Goal: Find specific page/section: Find specific page/section

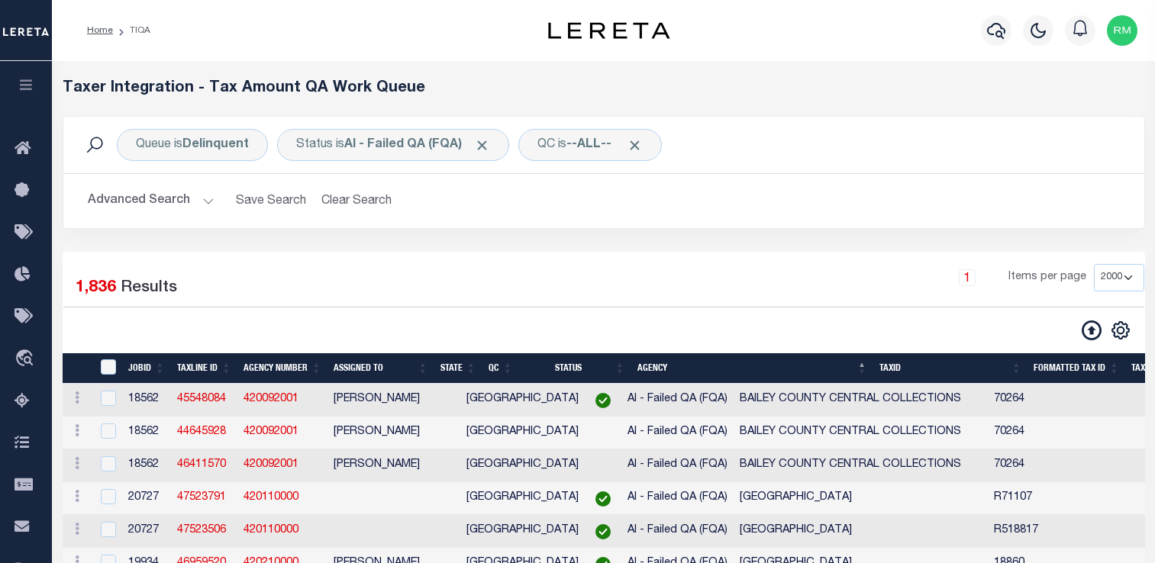
select select "2000"
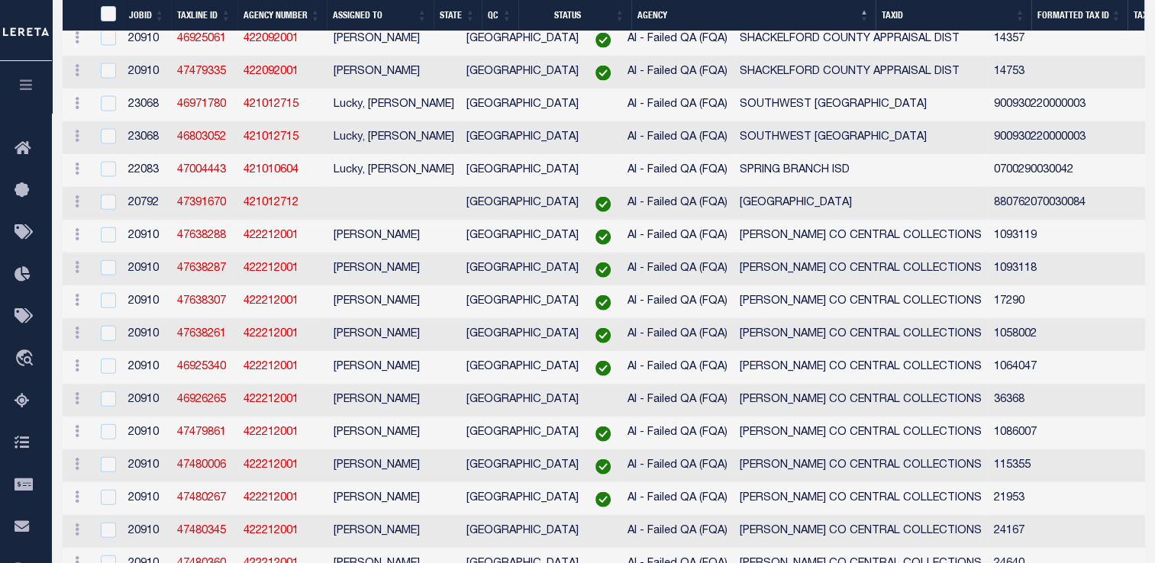
scroll to position [55326, 0]
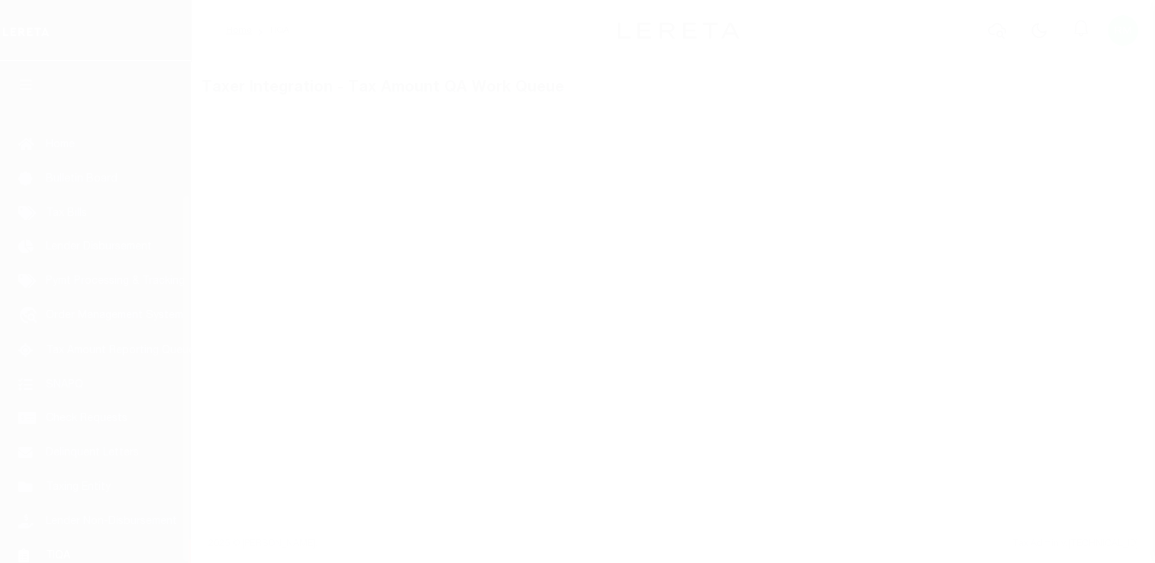
scroll to position [182, 0]
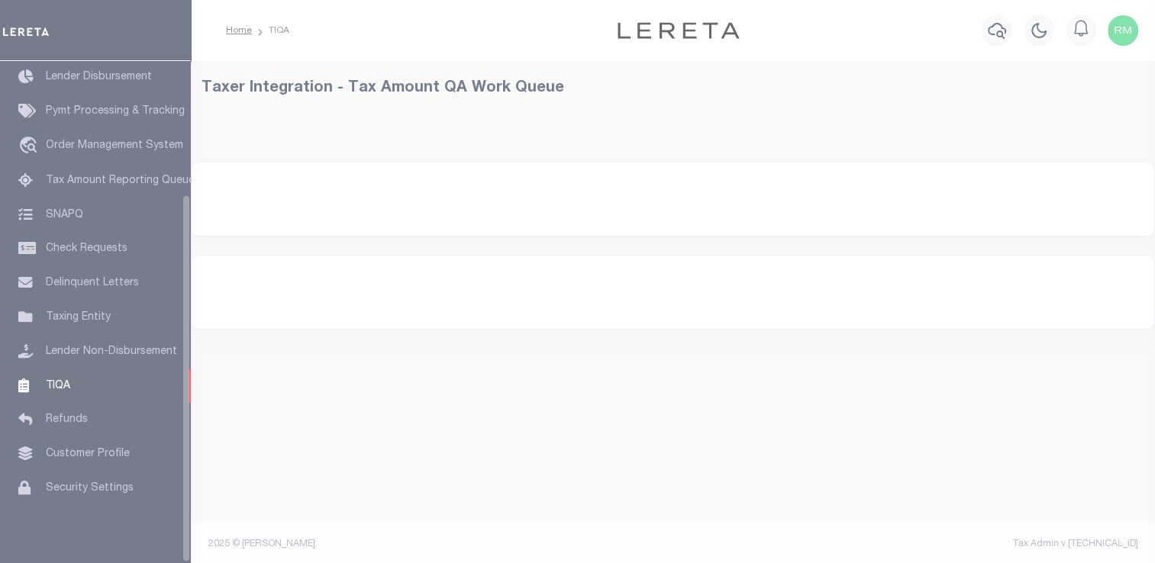
select select
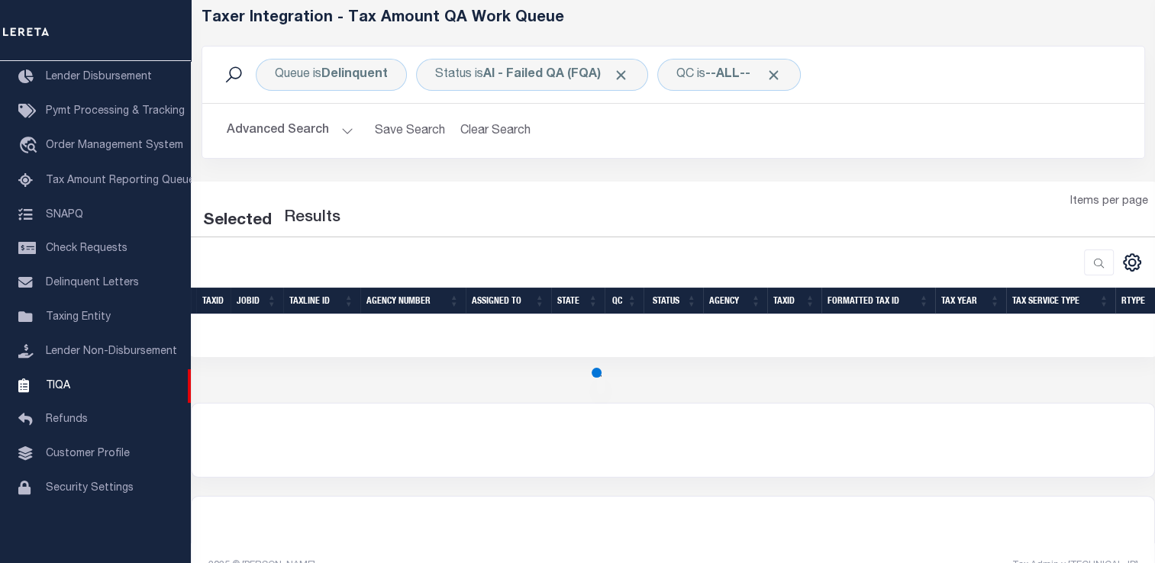
scroll to position [72, 0]
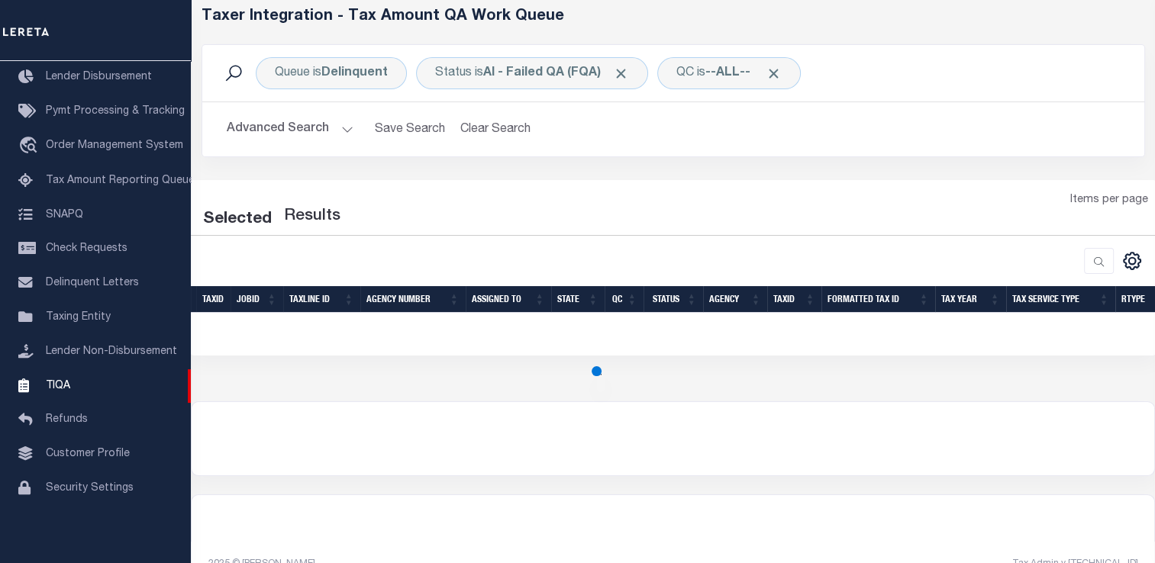
click at [340, 122] on button "Advanced Search" at bounding box center [290, 129] width 127 height 30
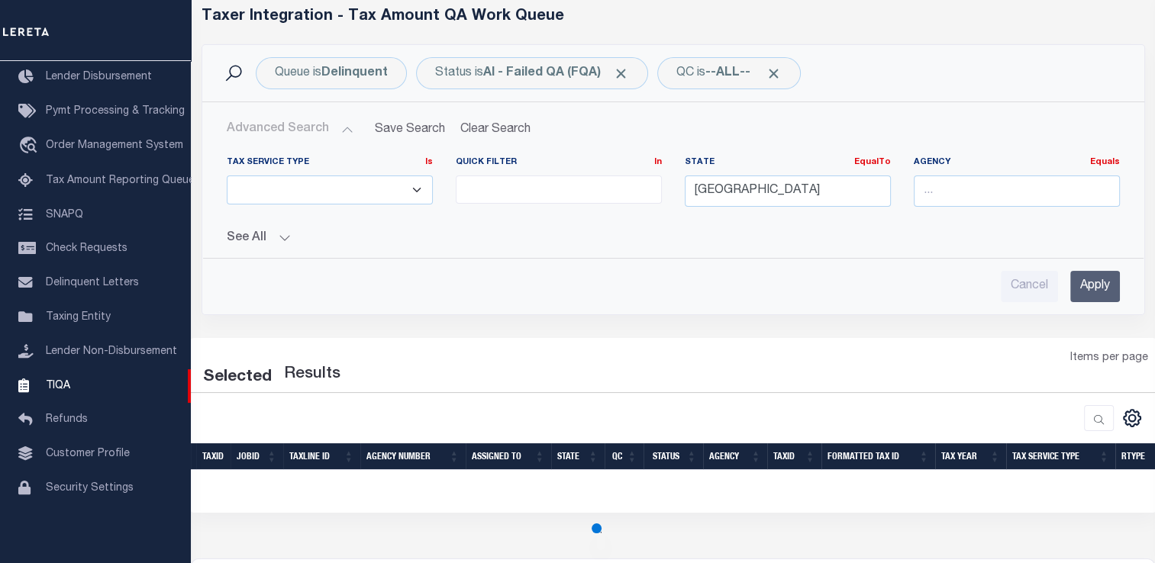
click at [1096, 282] on input "Apply" at bounding box center [1095, 286] width 50 height 31
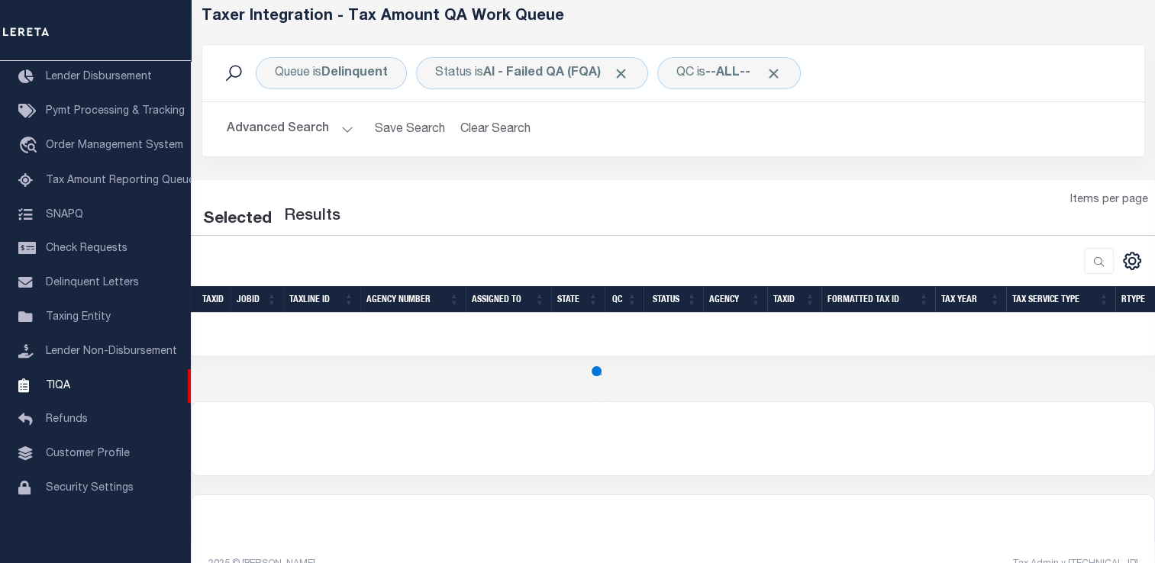
select select "200"
